Goal: Task Accomplishment & Management: Manage account settings

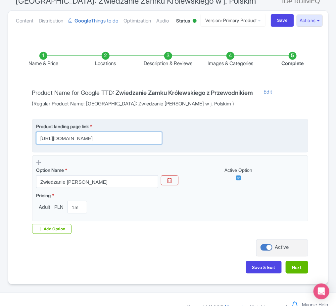
scroll to position [0, 226]
drag, startPoint x: 107, startPoint y: 166, endPoint x: 178, endPoint y: 175, distance: 71.0
click at [178, 152] on fieldset "Product landing page link * [URL][DOMAIN_NAME]" at bounding box center [170, 135] width 276 height 33
click at [95, 144] on input "[URL][DOMAIN_NAME]" at bounding box center [99, 138] width 126 height 13
drag, startPoint x: 129, startPoint y: 163, endPoint x: 141, endPoint y: 164, distance: 12.6
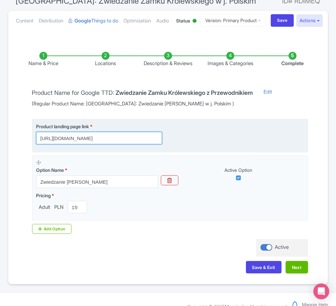
click at [141, 144] on input "[URL][DOMAIN_NAME]" at bounding box center [99, 138] width 126 height 13
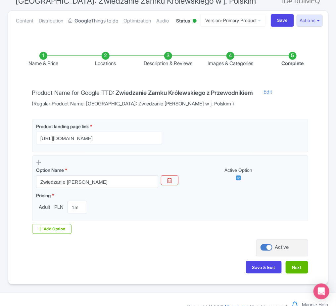
scroll to position [0, 0]
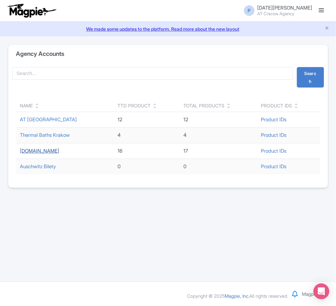
click at [39, 151] on link "[DOMAIN_NAME]" at bounding box center [39, 151] width 39 height 6
